Goal: Task Accomplishment & Management: Manage account settings

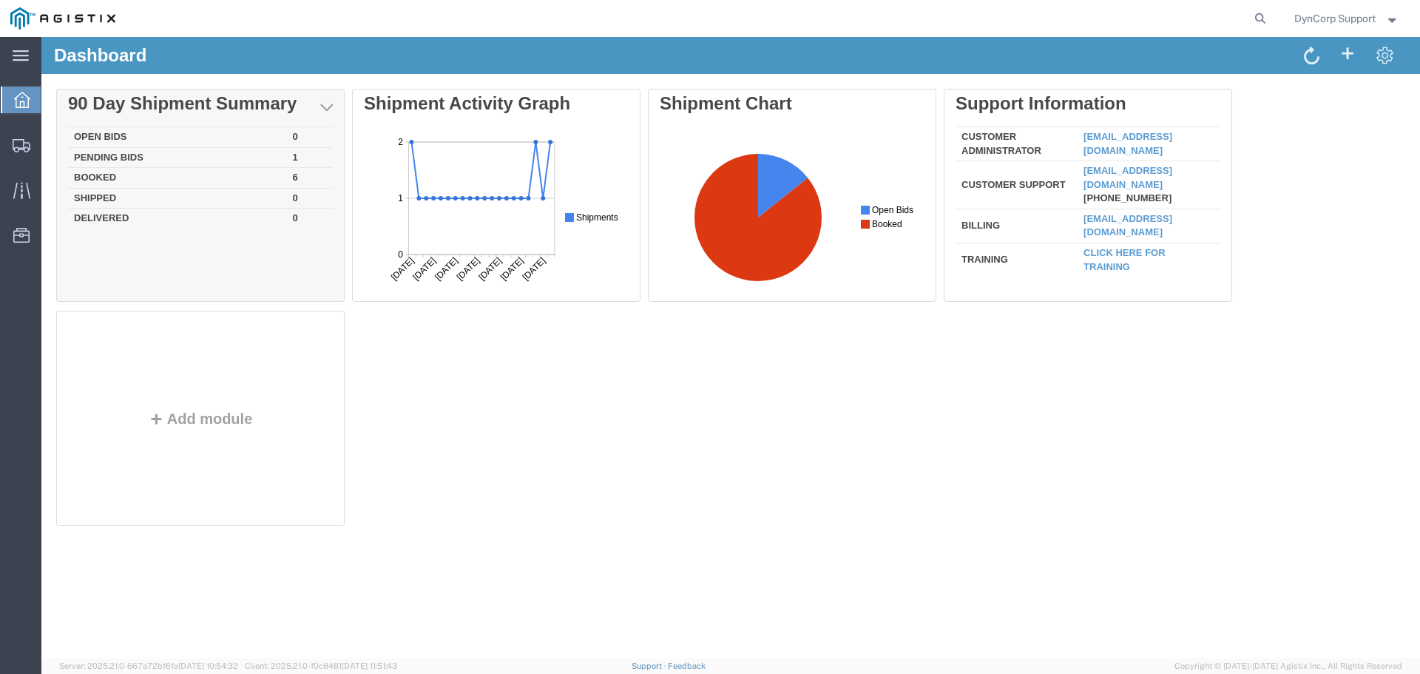
click at [87, 132] on td "Open Bids" at bounding box center [177, 137] width 219 height 21
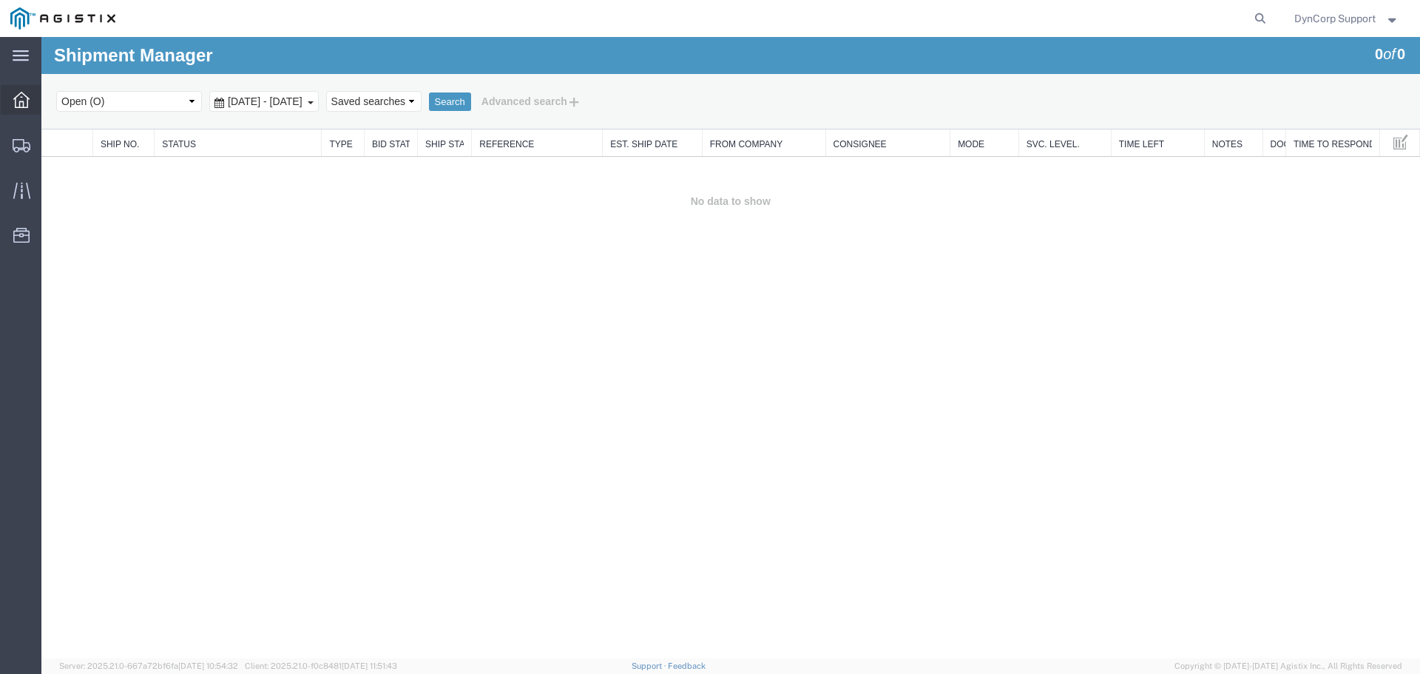
click at [25, 105] on icon at bounding box center [21, 100] width 16 height 16
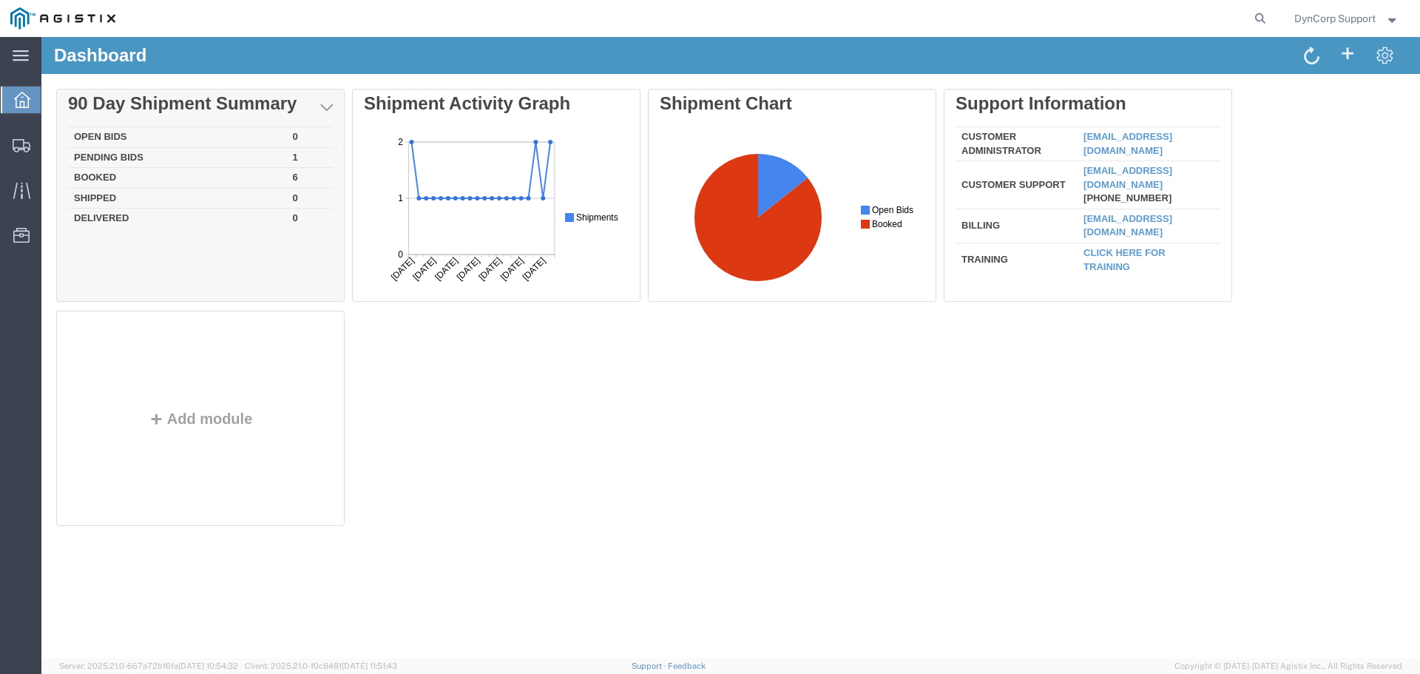
click at [103, 138] on td "Open Bids" at bounding box center [177, 137] width 219 height 21
